Goal: Task Accomplishment & Management: Use online tool/utility

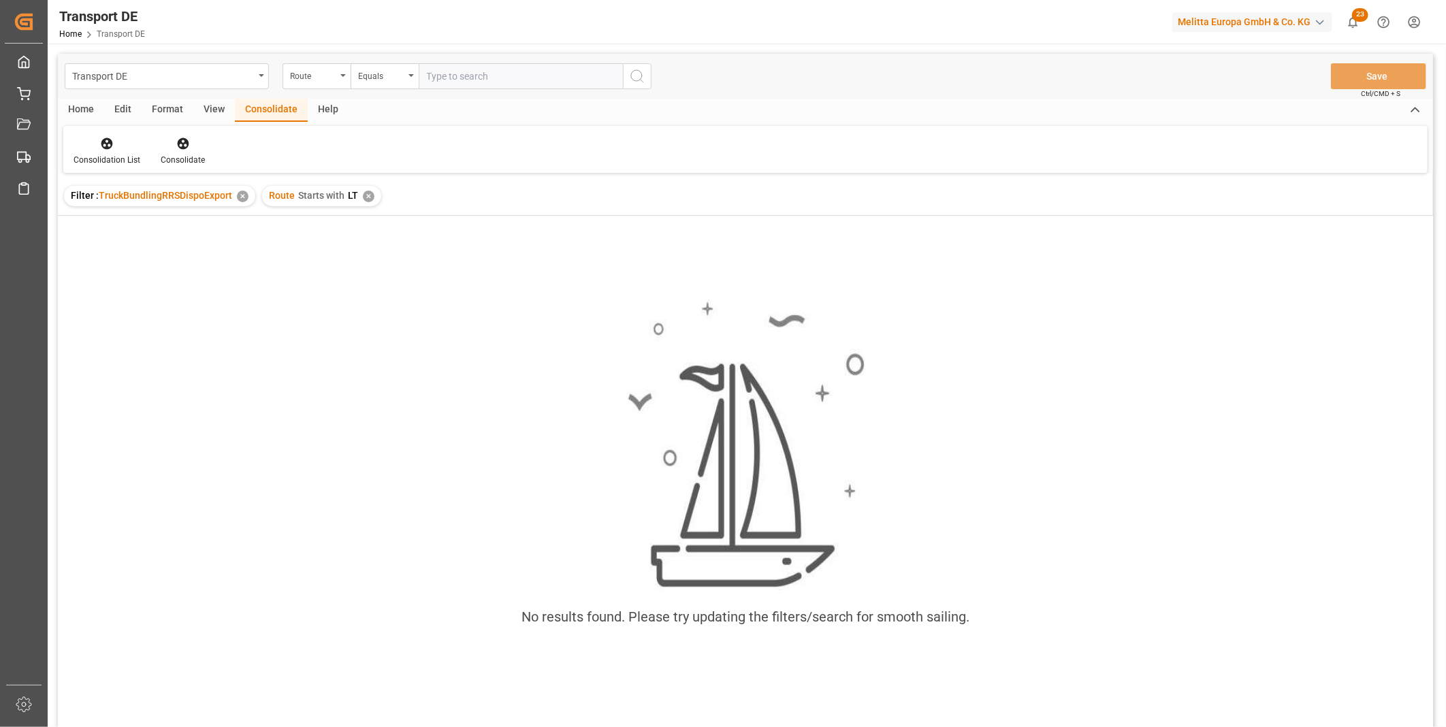
click at [374, 194] on div "Route Starts with LT ✕" at bounding box center [321, 196] width 119 height 20
click at [371, 194] on div "✕" at bounding box center [369, 197] width 12 height 12
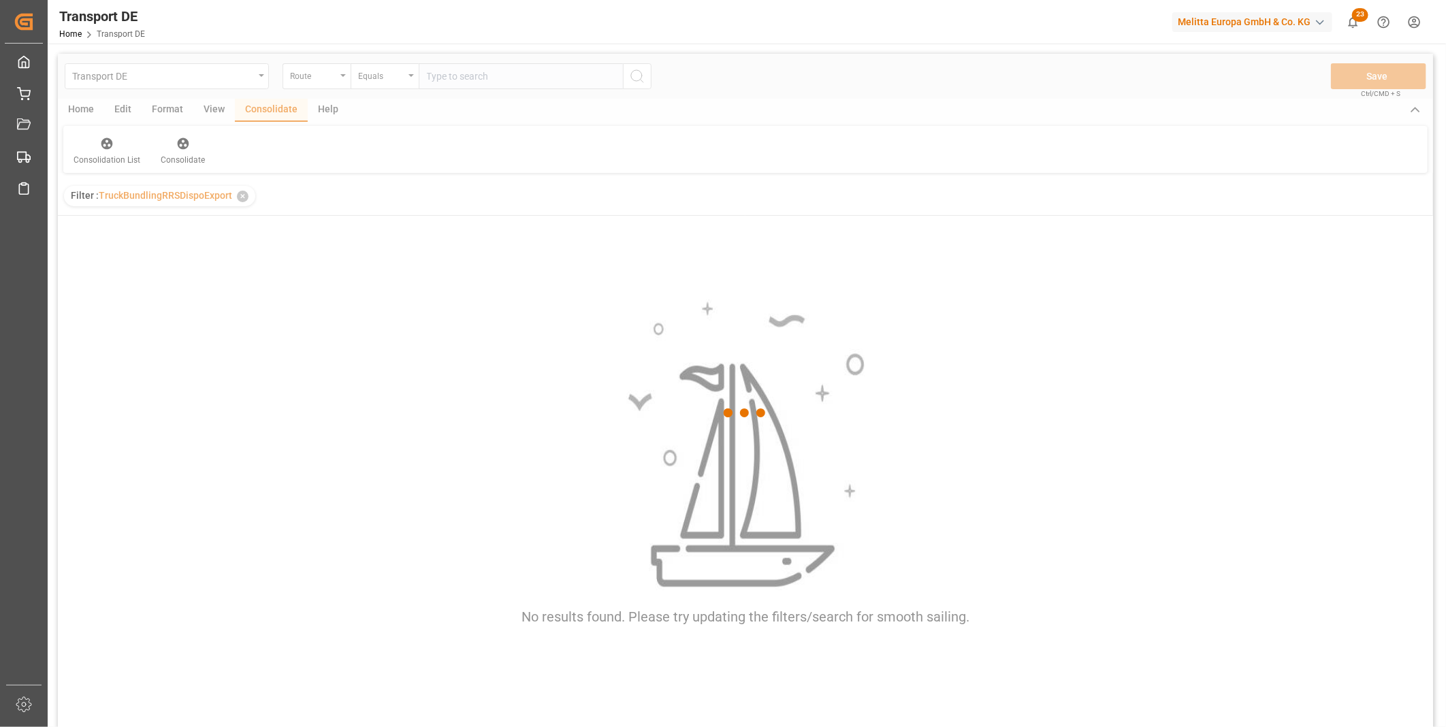
click at [335, 87] on div at bounding box center [745, 413] width 1375 height 719
click at [333, 83] on div at bounding box center [745, 413] width 1375 height 719
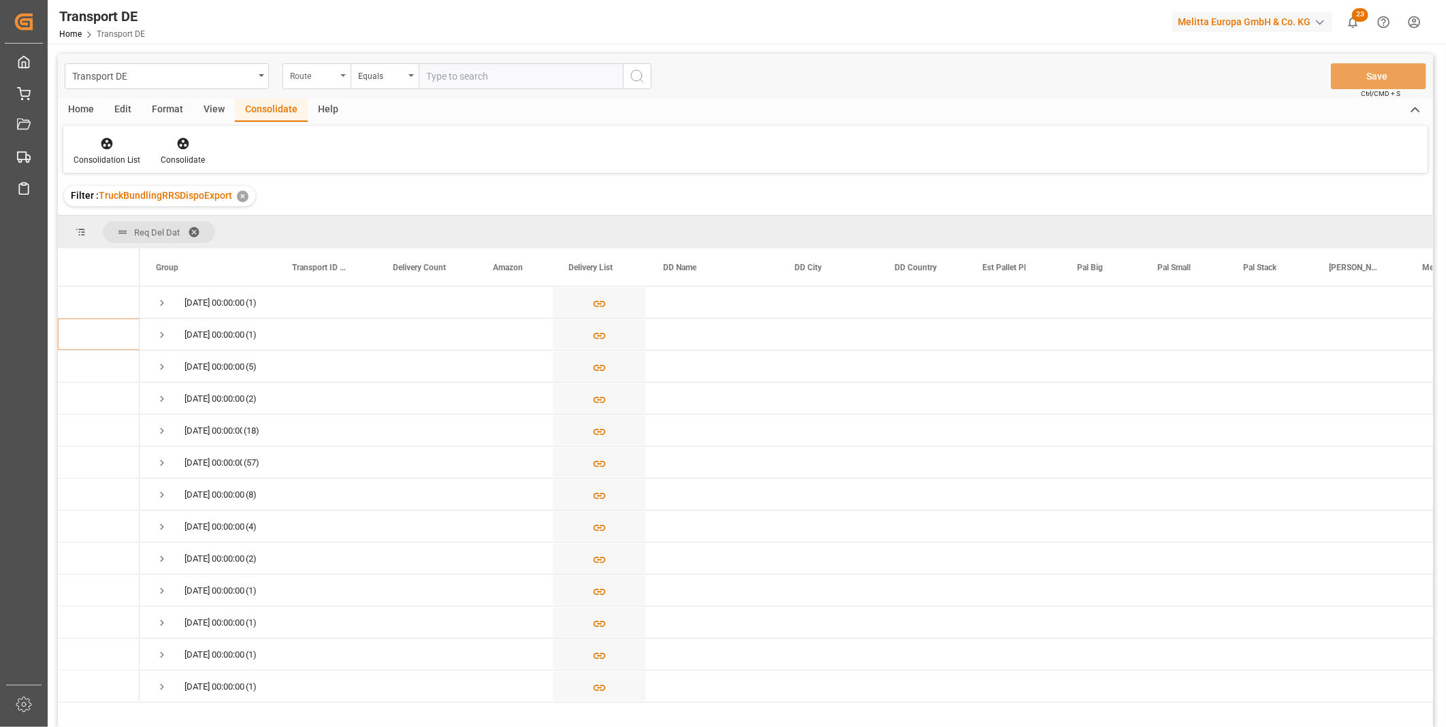
click at [332, 83] on div "Route" at bounding box center [316, 76] width 68 height 26
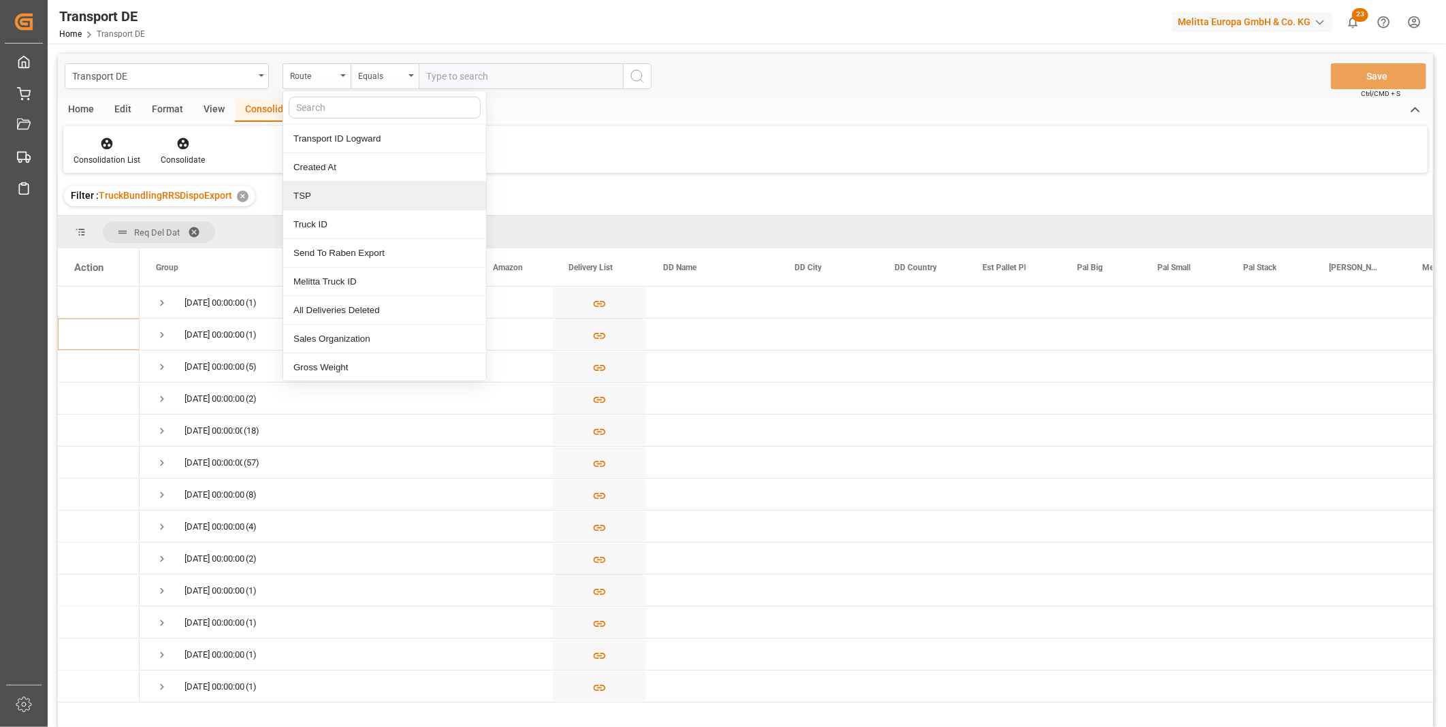
click at [325, 195] on div "TSP" at bounding box center [384, 196] width 203 height 29
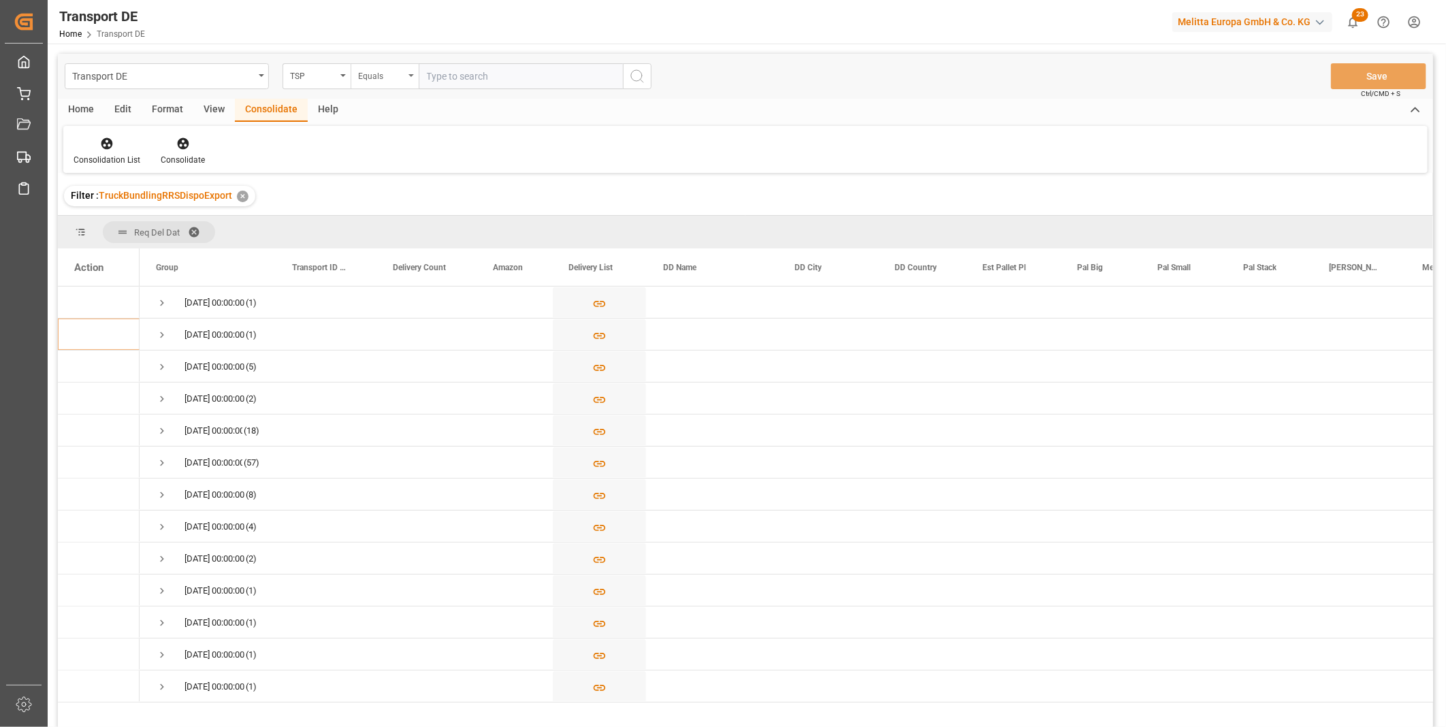
click at [377, 76] on div "Equals" at bounding box center [381, 75] width 46 height 16
click at [385, 231] on div "Starts with" at bounding box center [452, 224] width 203 height 29
type input "[PERSON_NAME]"
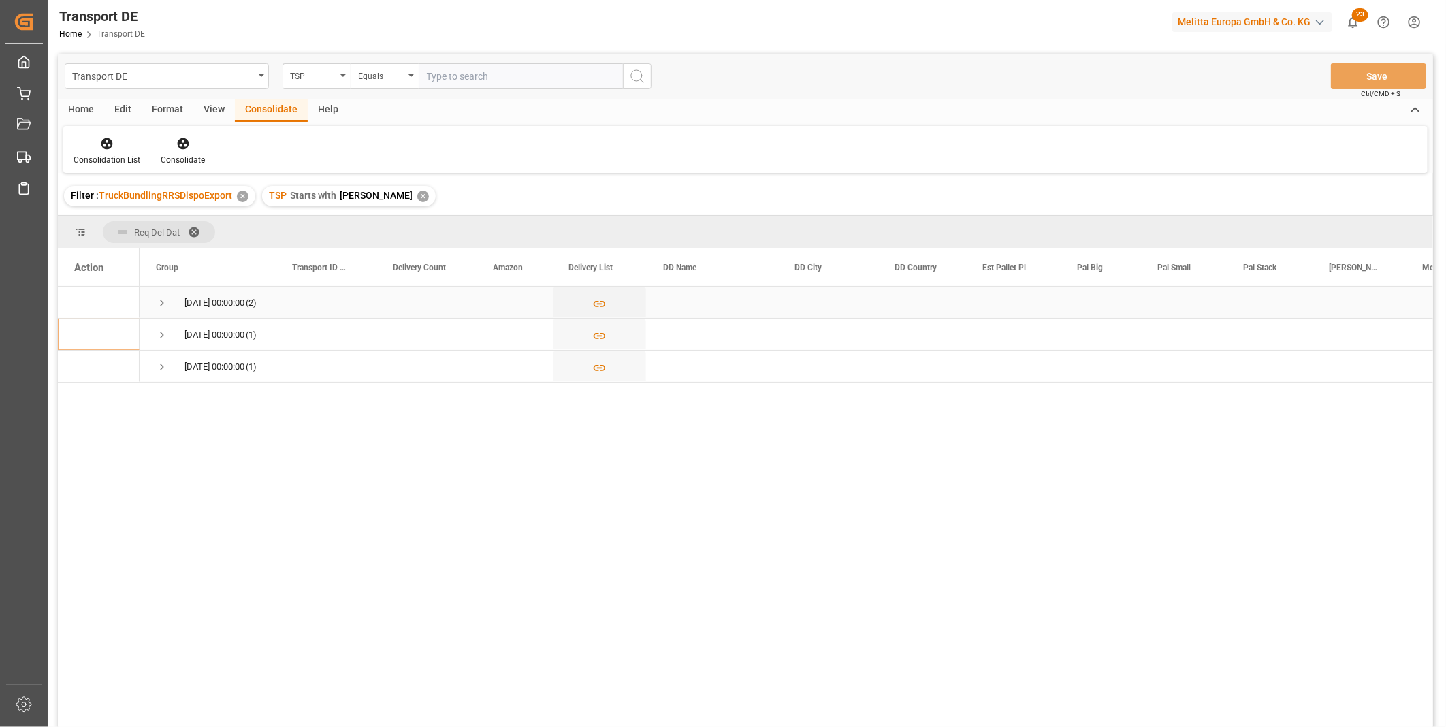
click at [160, 293] on span "Press SPACE to select this row." at bounding box center [162, 302] width 12 height 31
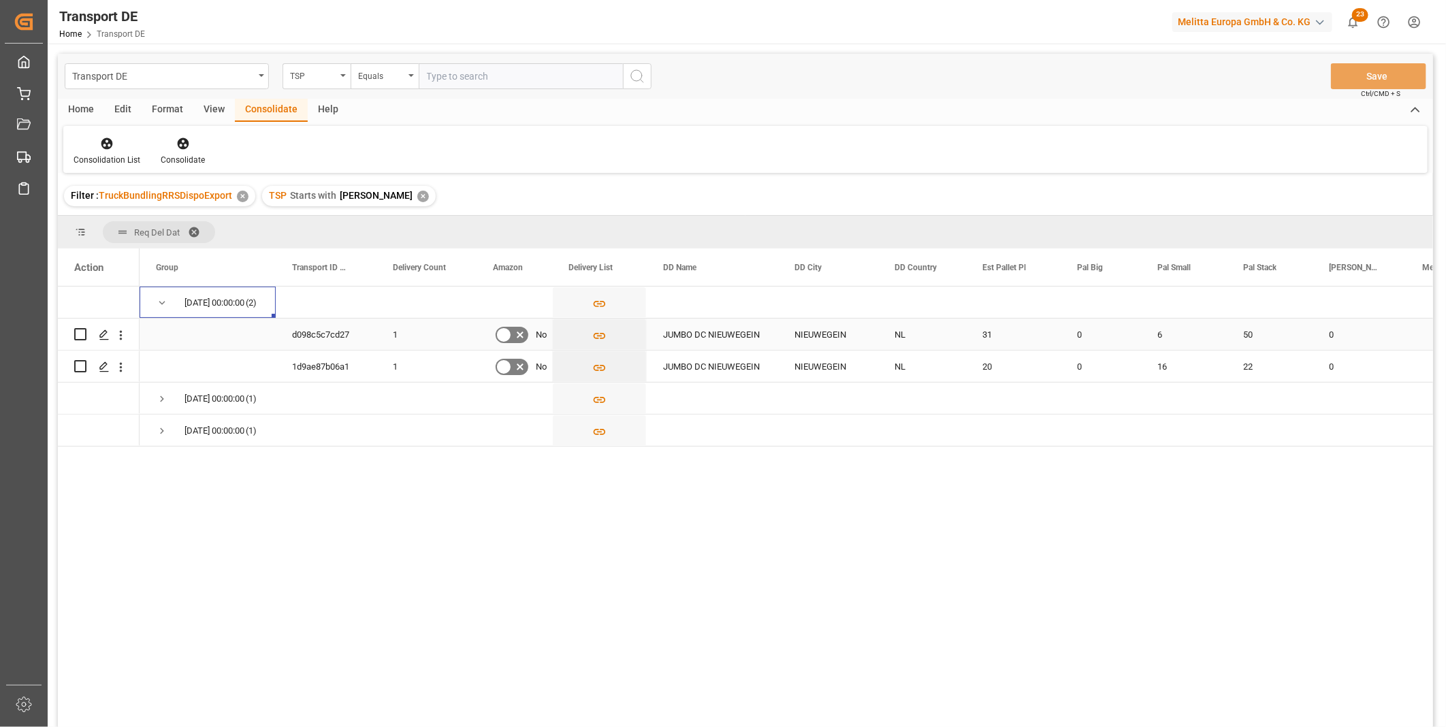
click at [83, 338] on input "Press Space to toggle row selection (unchecked)" at bounding box center [80, 334] width 12 height 12
checkbox input "true"
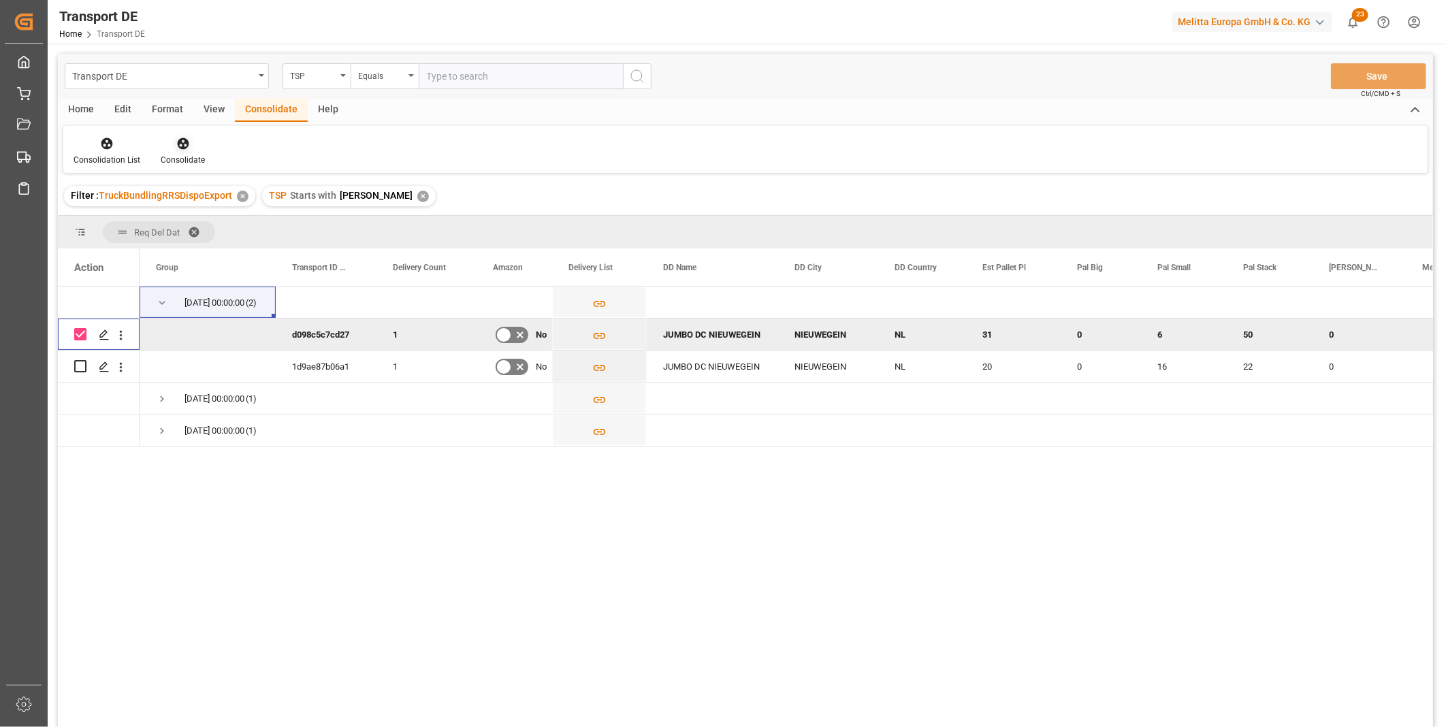
click at [177, 146] on icon at bounding box center [183, 144] width 12 height 12
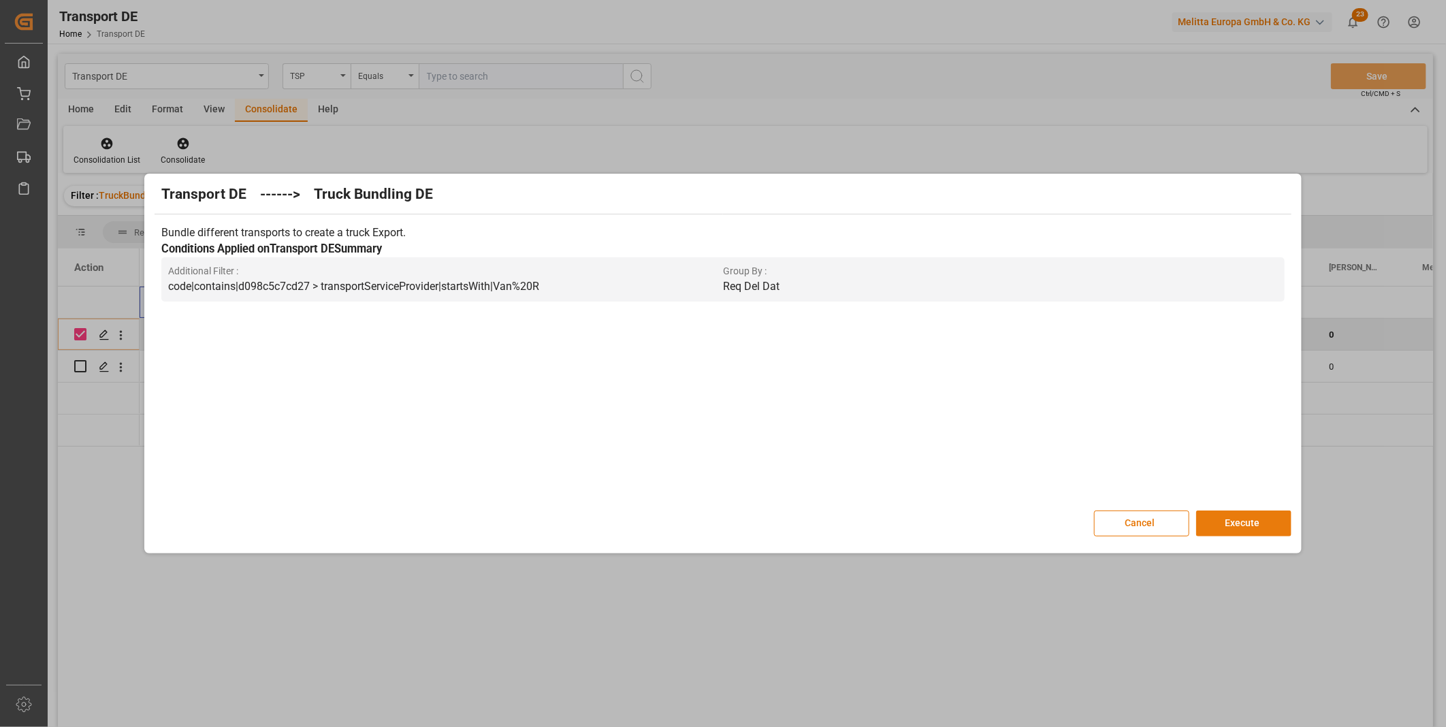
click at [1239, 512] on button "Execute" at bounding box center [1243, 523] width 95 height 26
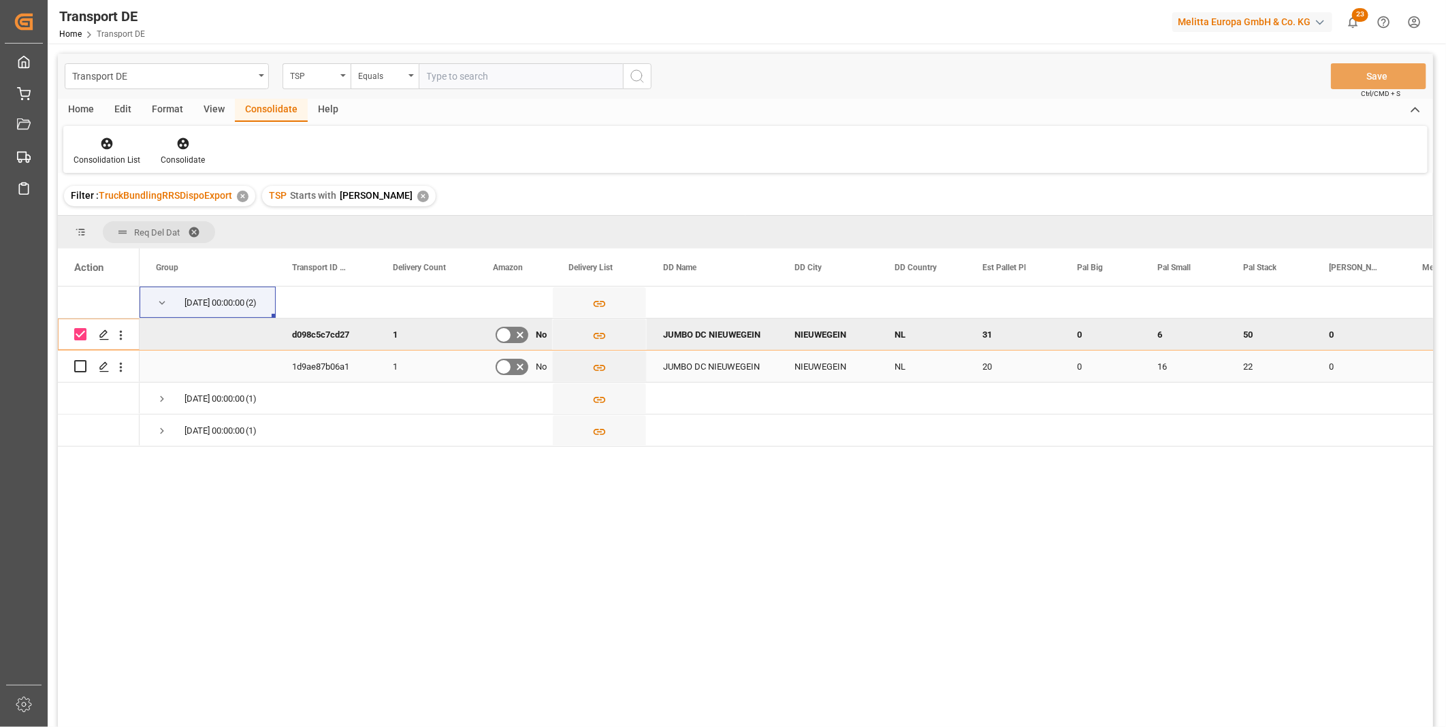
click at [82, 370] on input "Press Space to toggle row selection (unchecked)" at bounding box center [80, 366] width 12 height 12
checkbox input "true"
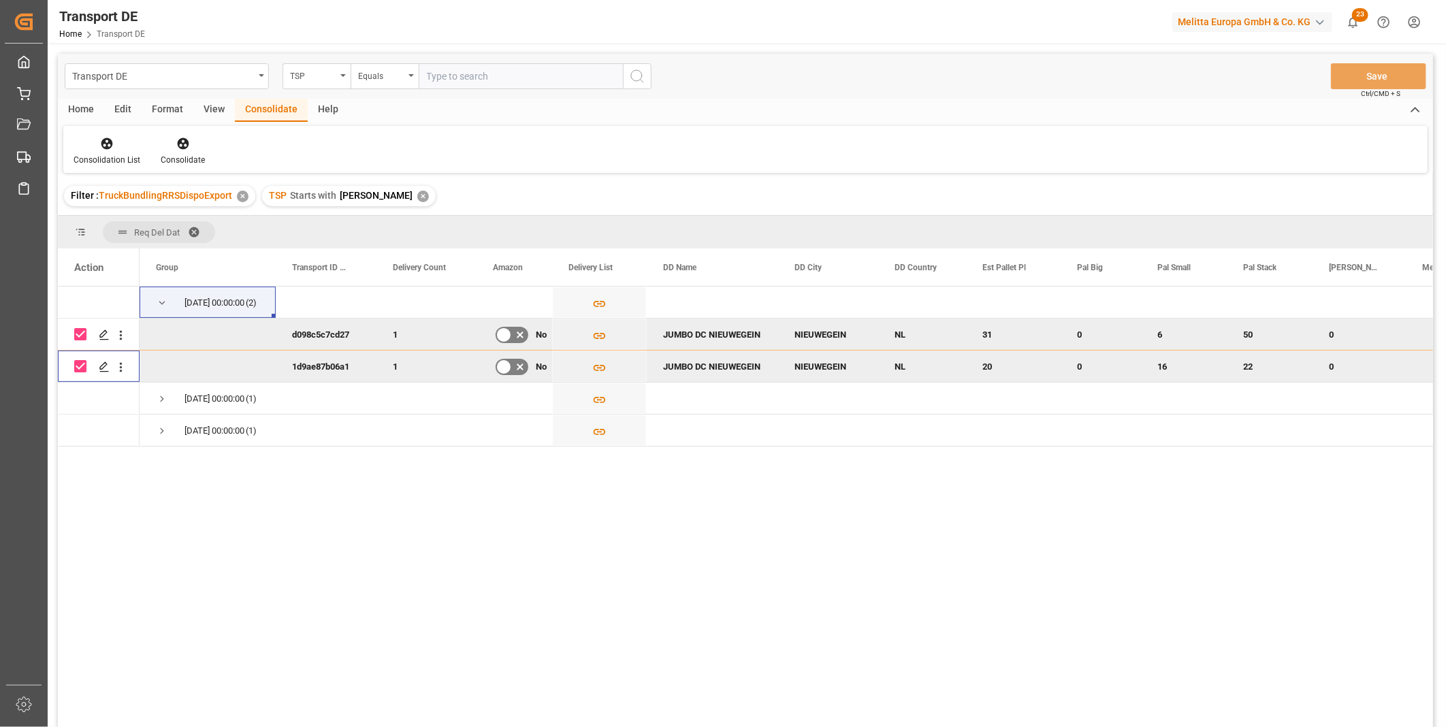
click at [79, 327] on div "Press SPACE to deselect this row." at bounding box center [80, 334] width 12 height 31
click at [84, 331] on input "Press Space to toggle row selection (checked)" at bounding box center [80, 334] width 12 height 12
checkbox input "false"
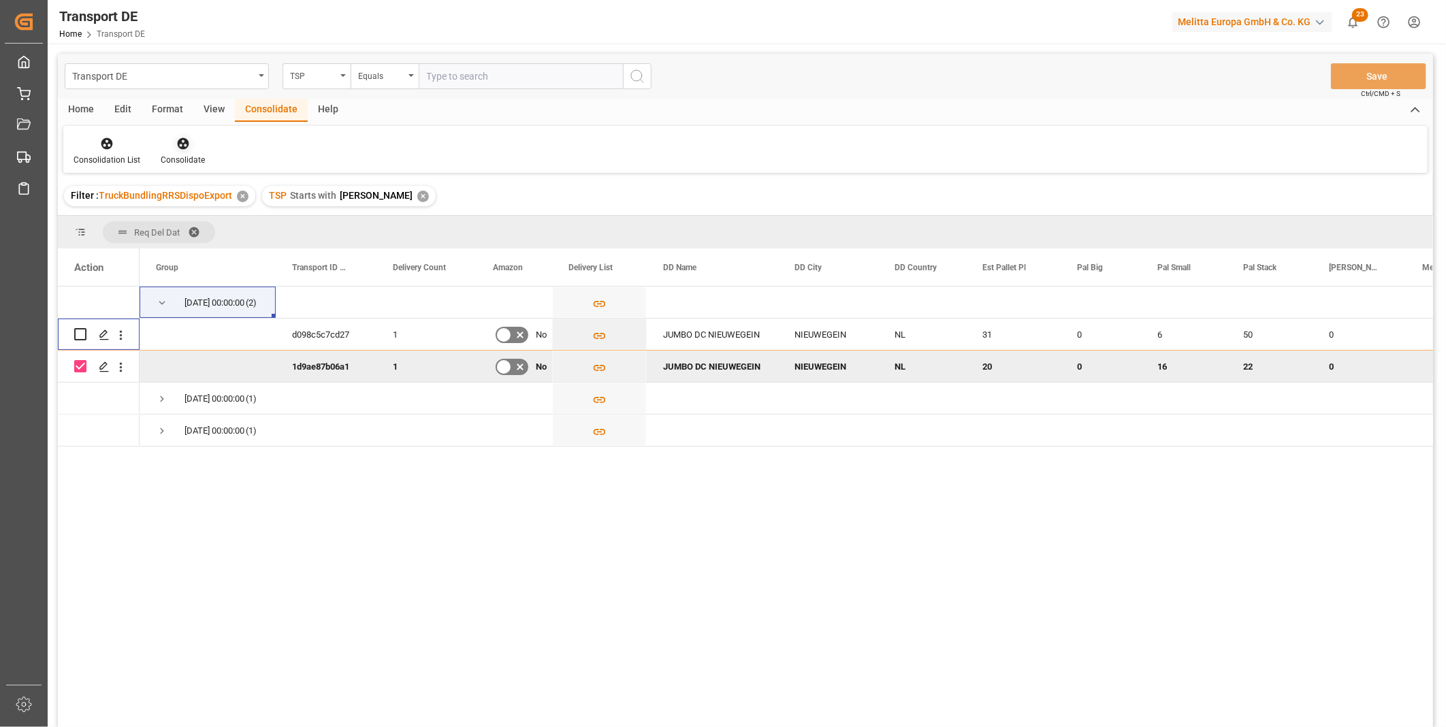
click at [182, 143] on icon at bounding box center [183, 144] width 12 height 12
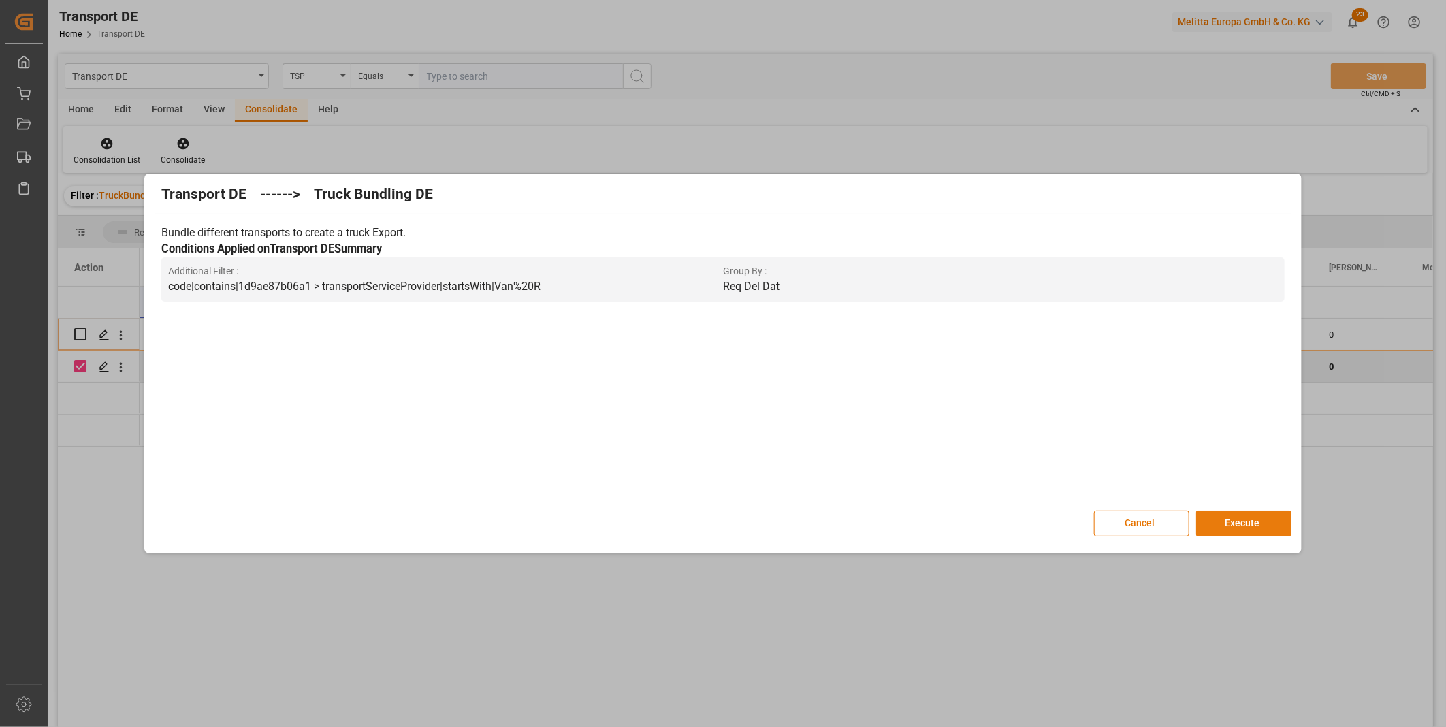
click at [1257, 518] on button "Execute" at bounding box center [1243, 523] width 95 height 26
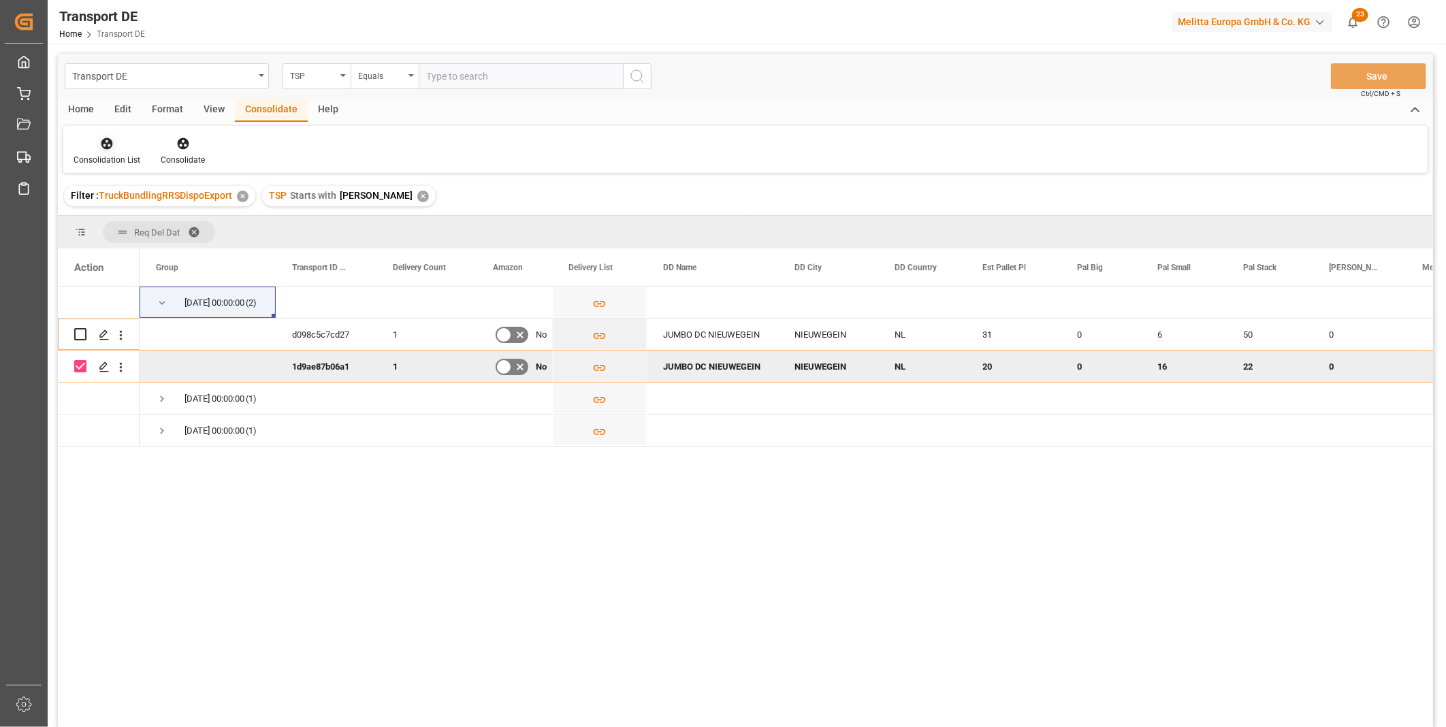
click at [106, 139] on icon at bounding box center [107, 144] width 12 height 12
click at [172, 242] on div "Transport DE TSP Equals Save Ctrl/CMD + S Home Edit Format View Consolidate Hel…" at bounding box center [745, 408] width 1375 height 709
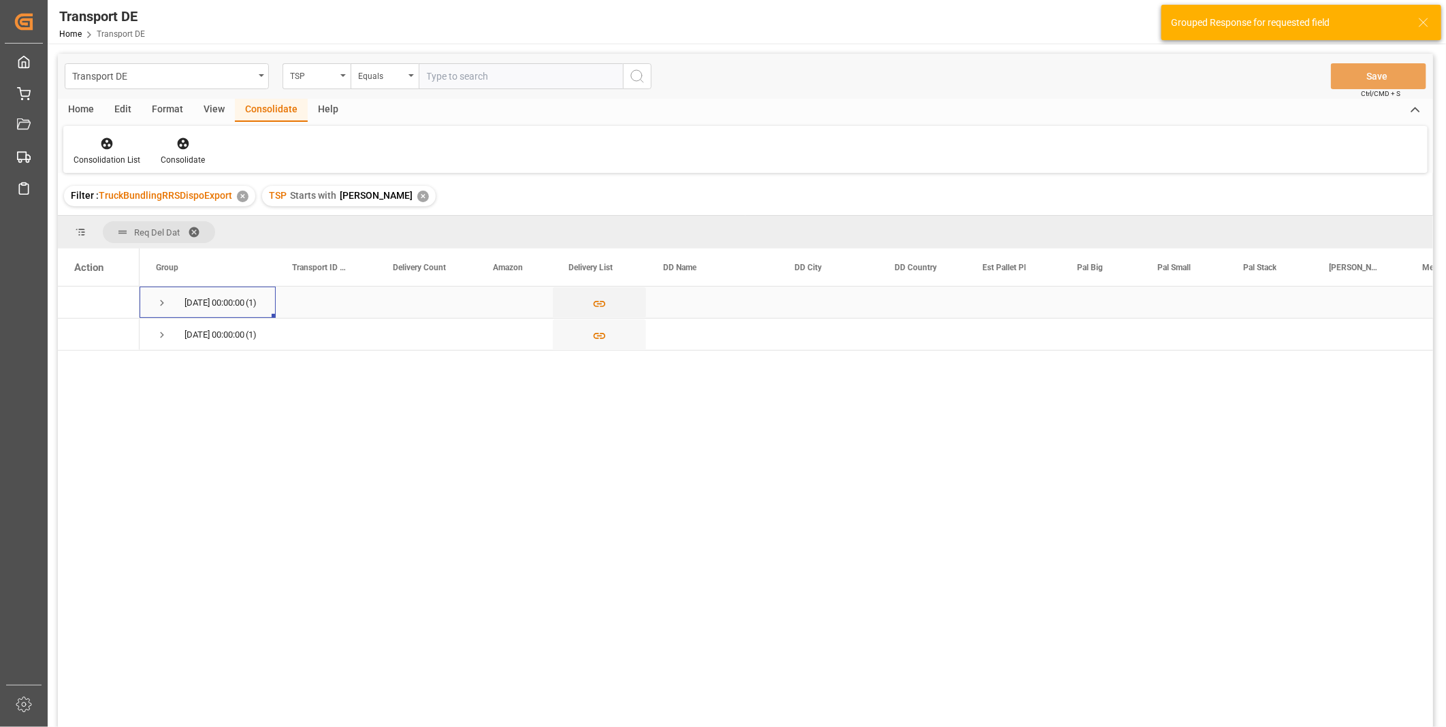
click at [159, 300] on span "Press SPACE to select this row." at bounding box center [162, 303] width 12 height 12
